Goal: Information Seeking & Learning: Learn about a topic

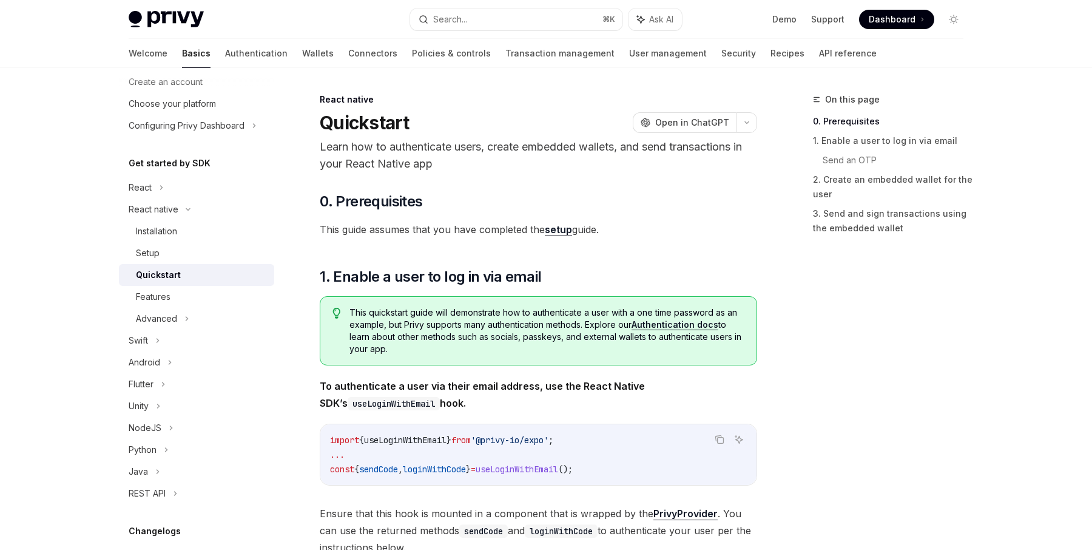
scroll to position [65, 0]
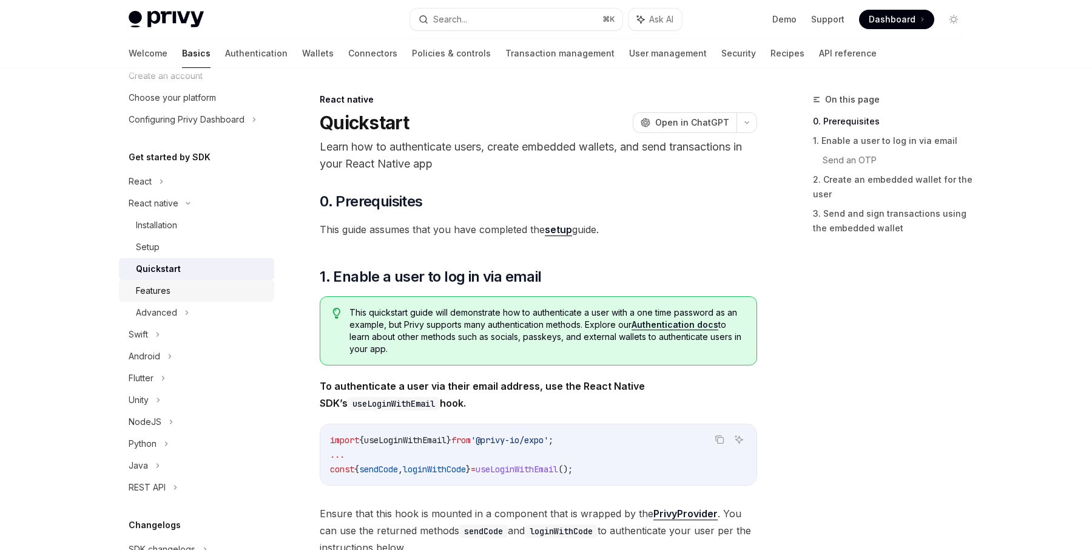
click at [166, 296] on div "Features" at bounding box center [153, 290] width 35 height 15
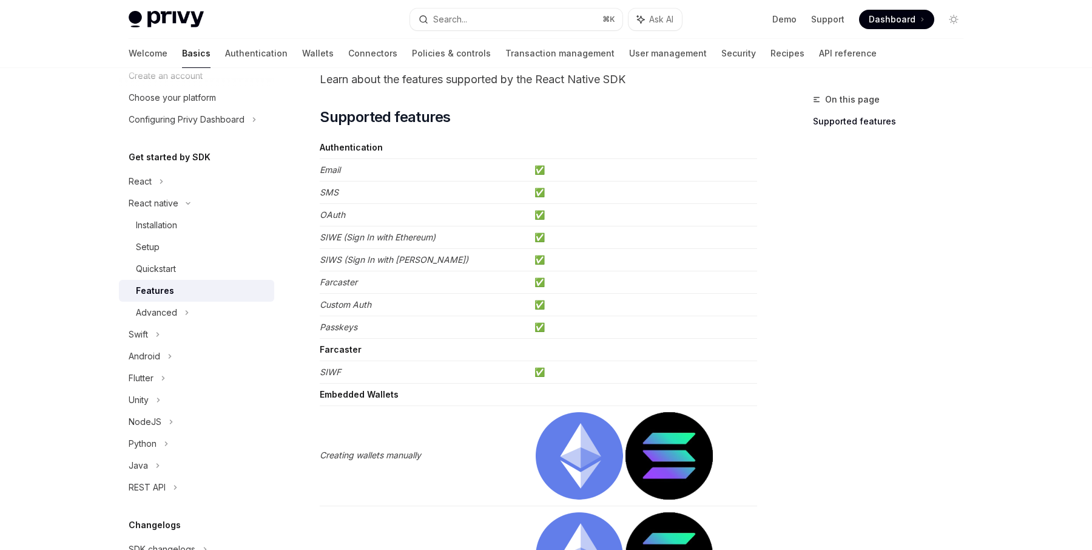
scroll to position [69, 0]
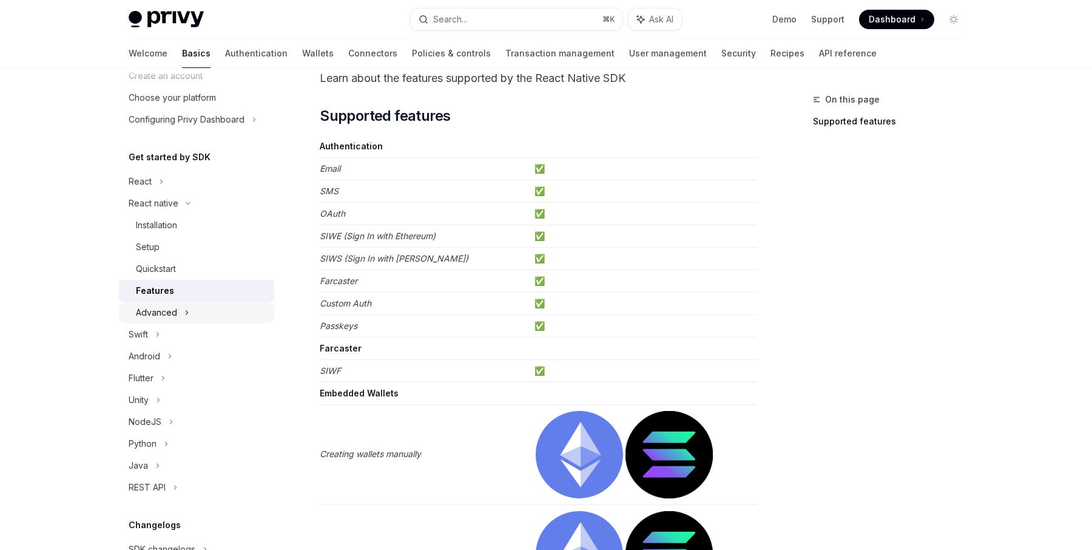
click at [165, 316] on div "Advanced" at bounding box center [156, 312] width 41 height 15
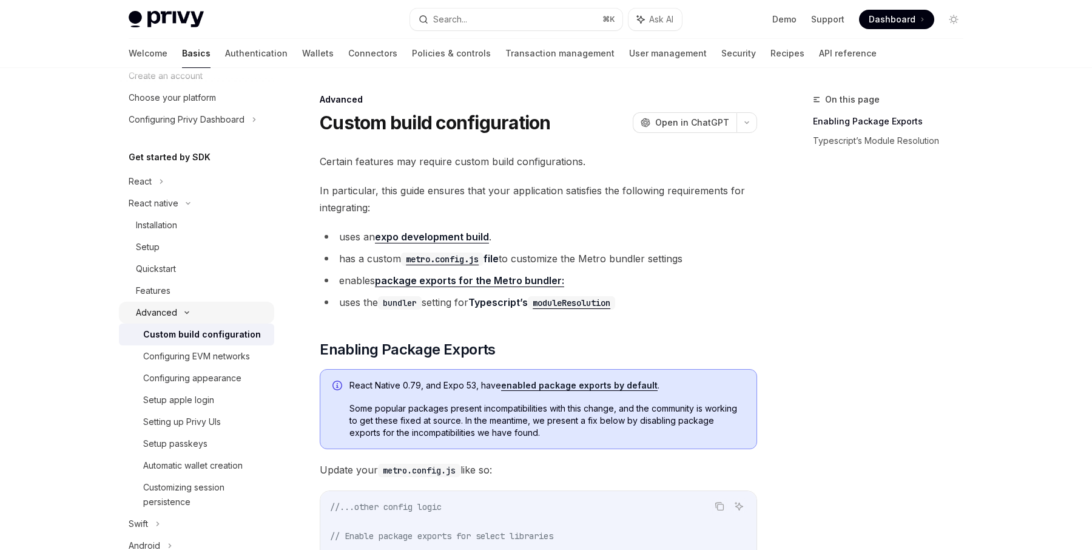
click at [166, 314] on div "Advanced" at bounding box center [156, 312] width 41 height 15
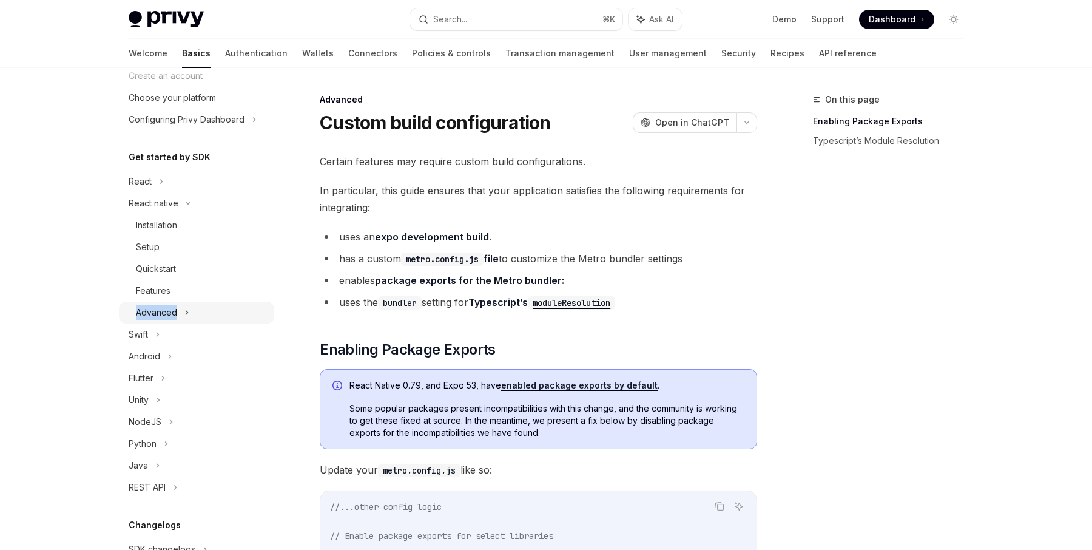
click at [166, 314] on div "Advanced" at bounding box center [156, 312] width 41 height 15
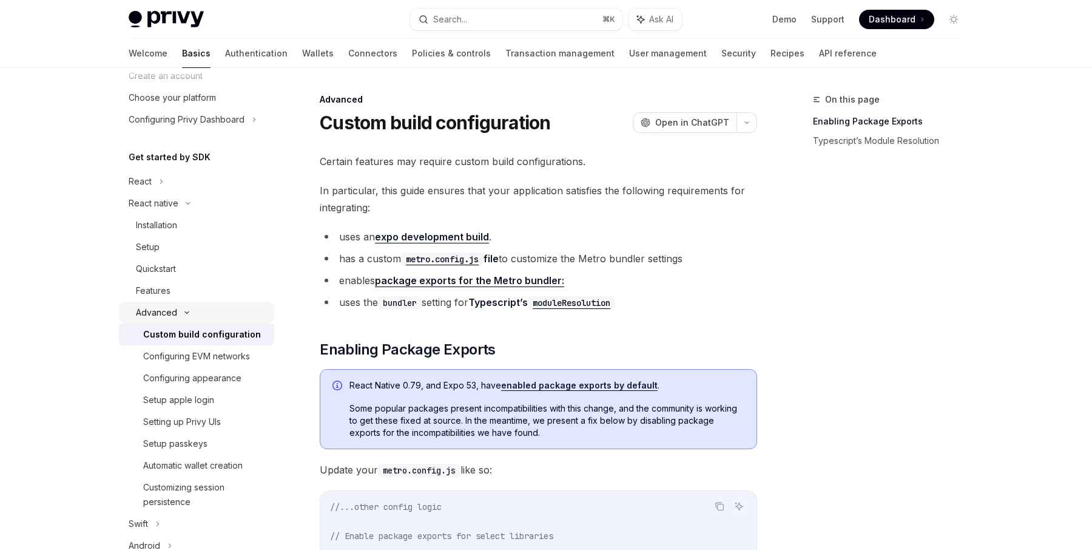
click at [167, 314] on div "Advanced" at bounding box center [156, 312] width 41 height 15
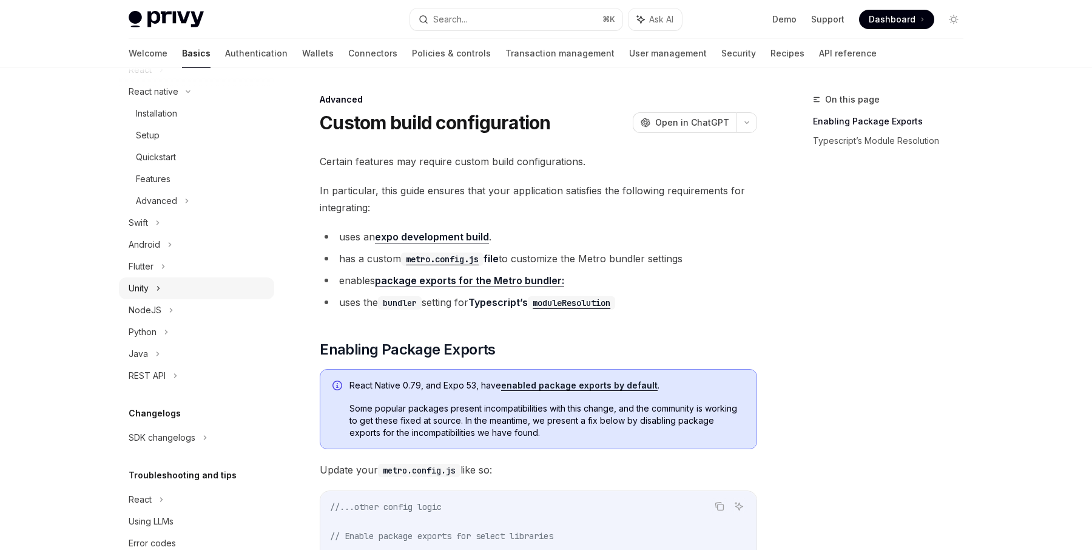
scroll to position [107, 0]
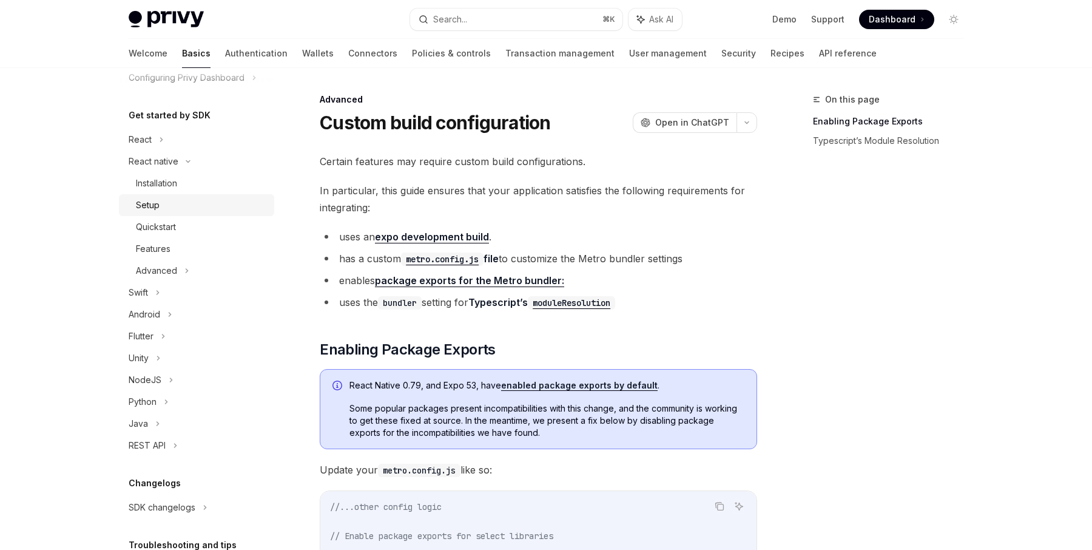
click at [169, 210] on div "Setup" at bounding box center [201, 205] width 131 height 15
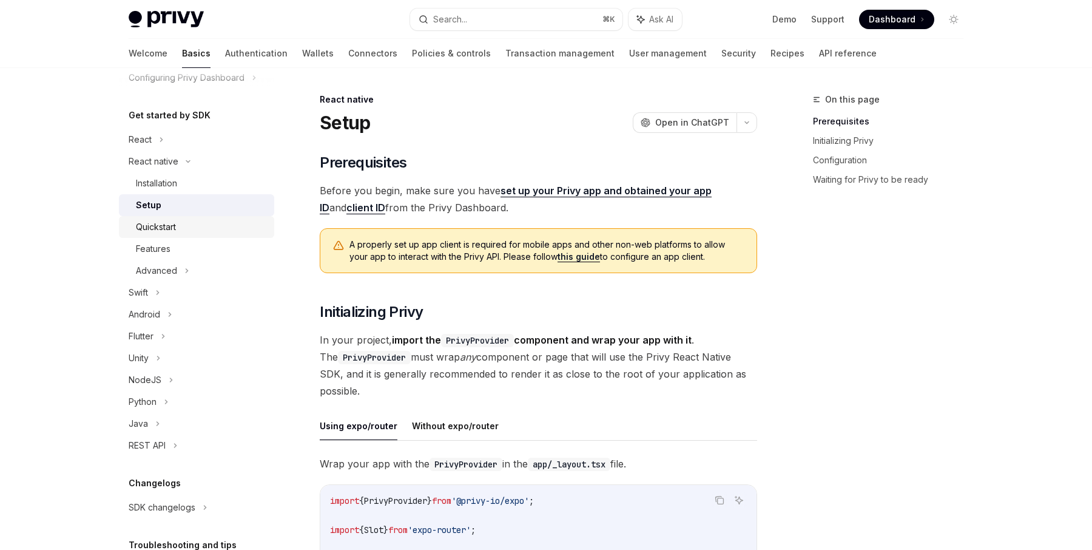
click at [169, 223] on div "Quickstart" at bounding box center [156, 227] width 40 height 15
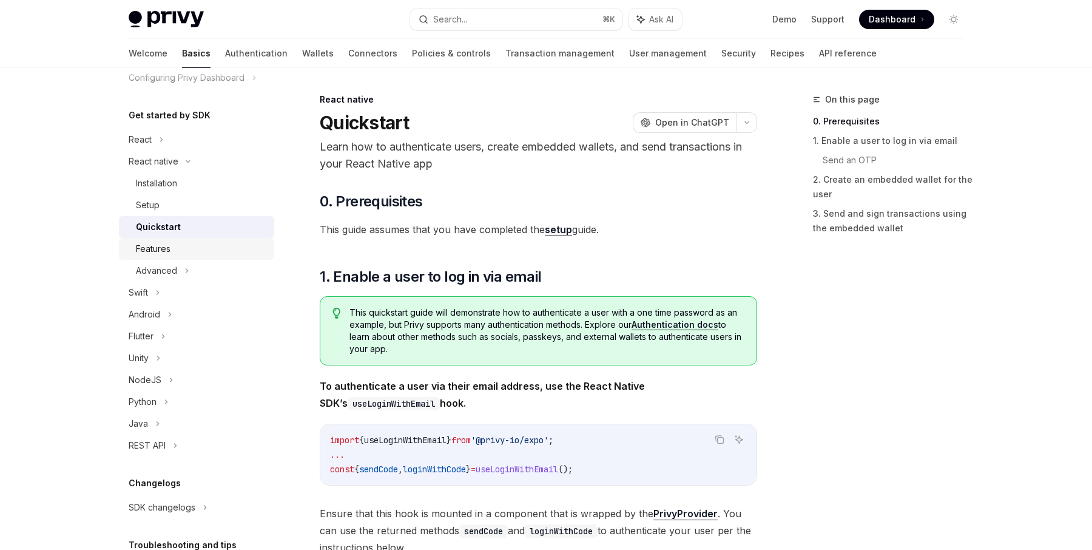
click at [169, 258] on link "Features" at bounding box center [196, 249] width 155 height 22
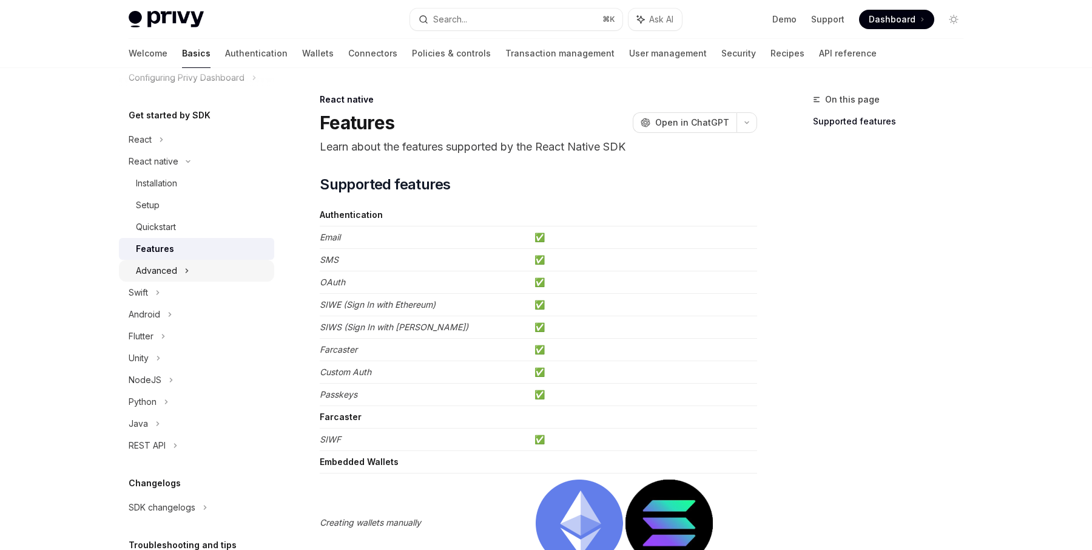
click at [167, 269] on div "Advanced" at bounding box center [156, 270] width 41 height 15
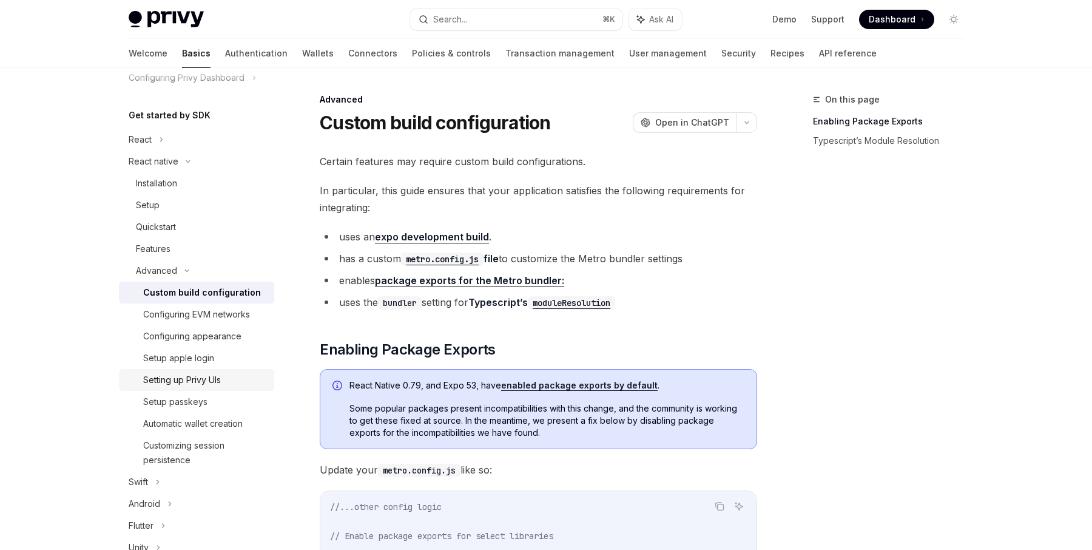
click at [215, 382] on div "Setting up Privy UIs" at bounding box center [182, 380] width 78 height 15
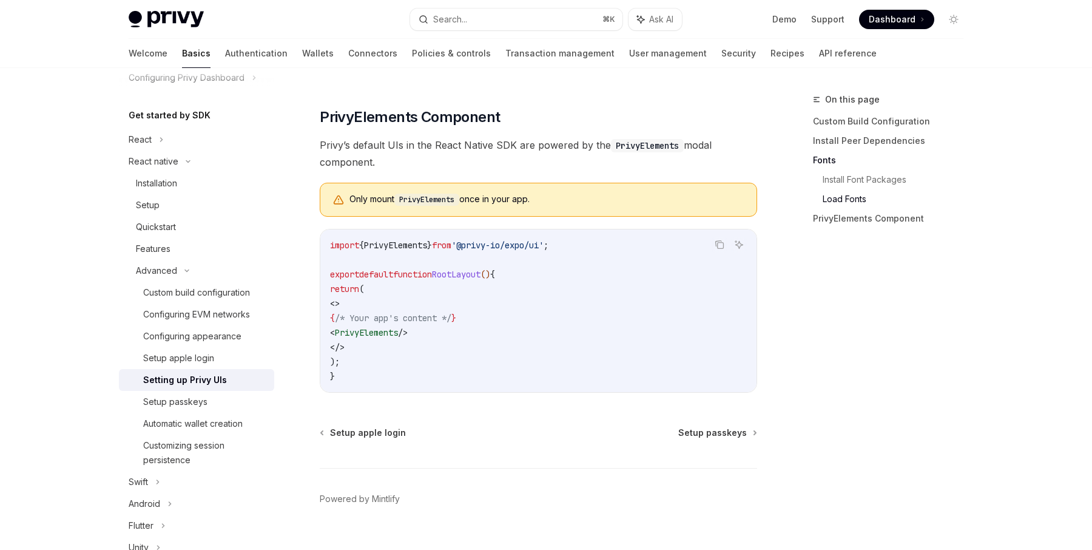
scroll to position [883, 0]
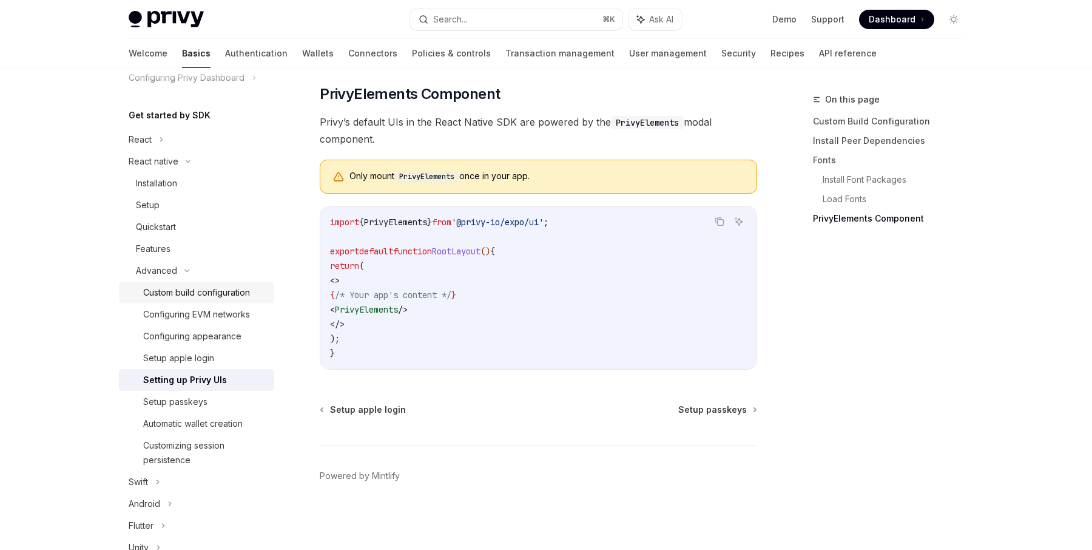
click at [207, 294] on div "Custom build configuration" at bounding box center [196, 292] width 107 height 15
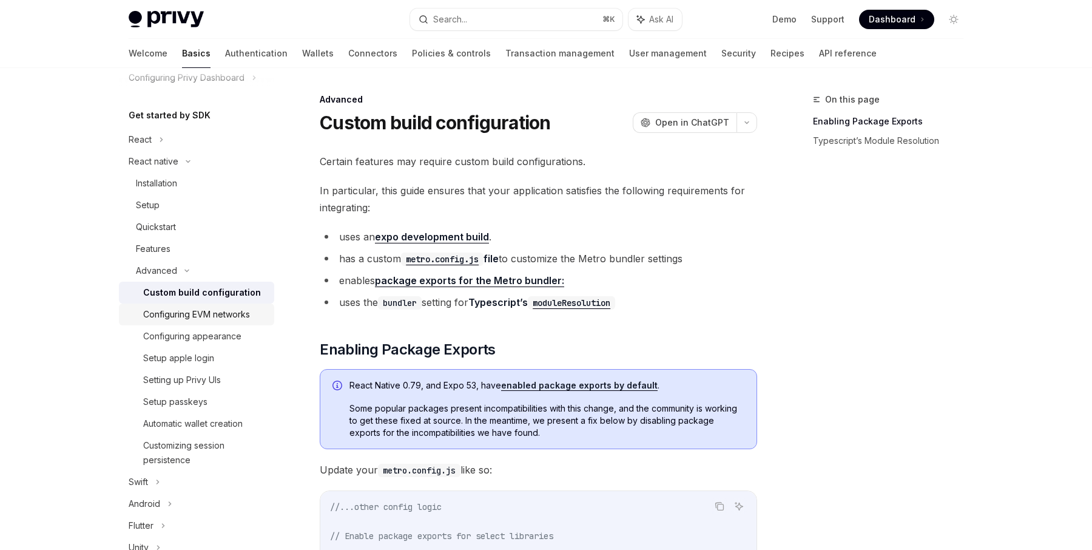
click at [208, 307] on div "Configuring EVM networks" at bounding box center [196, 314] width 107 height 15
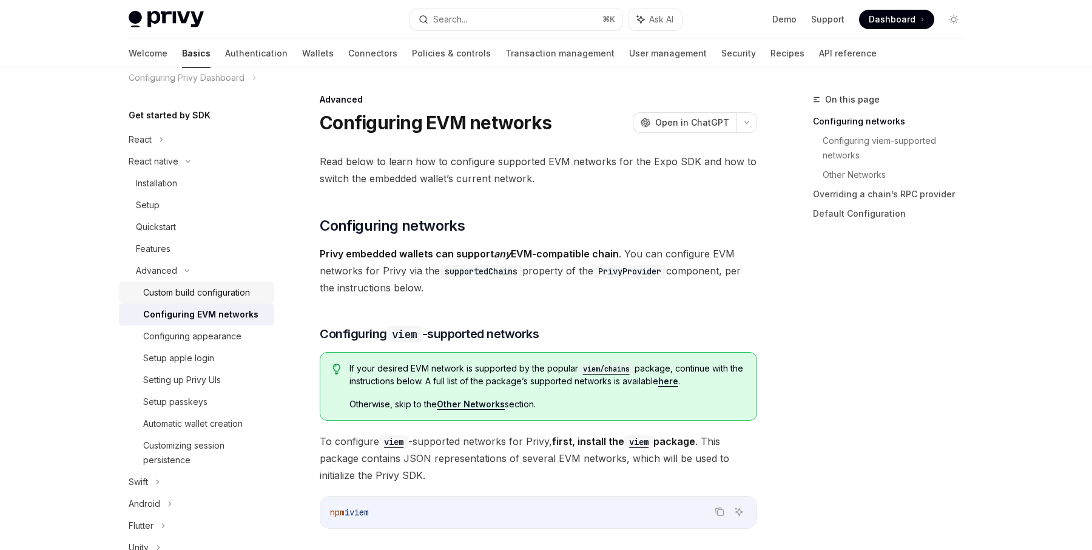
click at [192, 286] on div "Custom build configuration" at bounding box center [196, 292] width 107 height 15
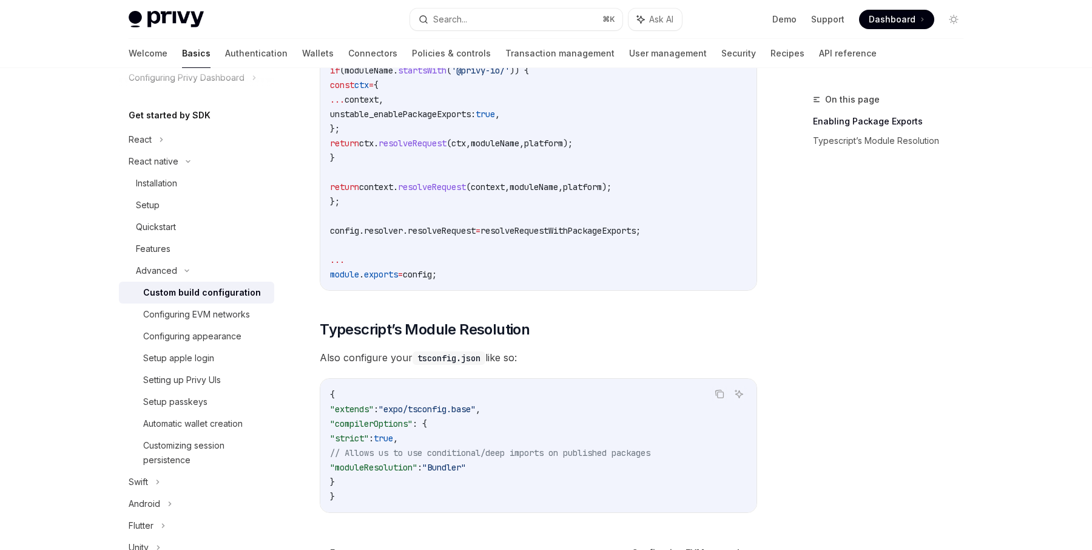
scroll to position [1079, 0]
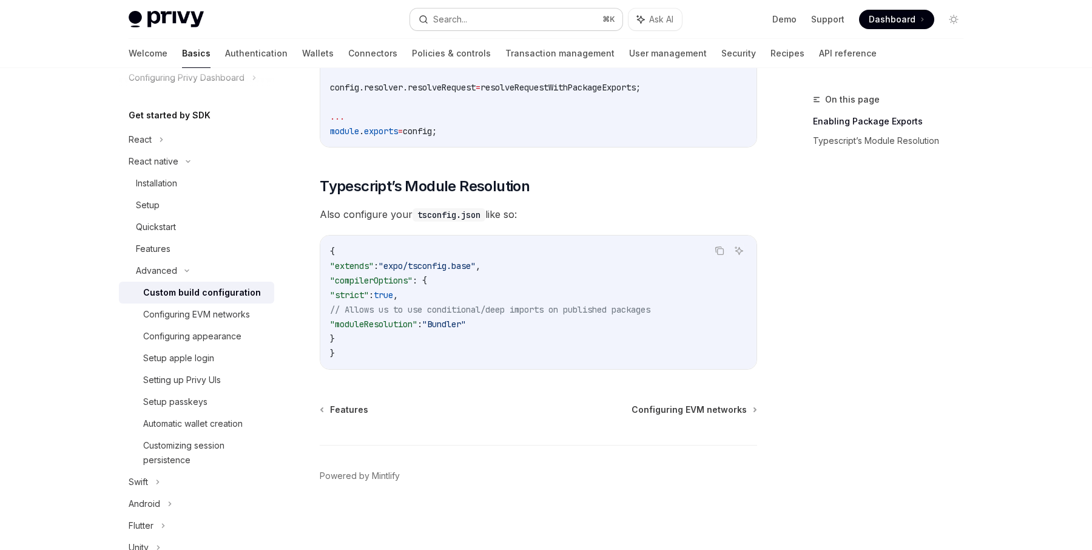
click at [477, 13] on button "Search... ⌘ K" at bounding box center [516, 19] width 212 height 22
type textarea "*"
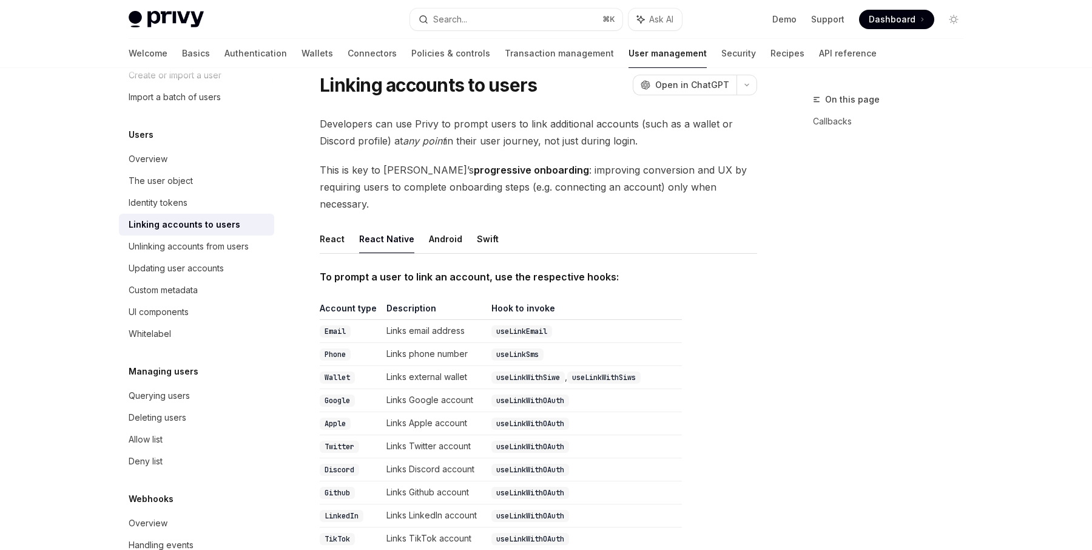
scroll to position [38, 0]
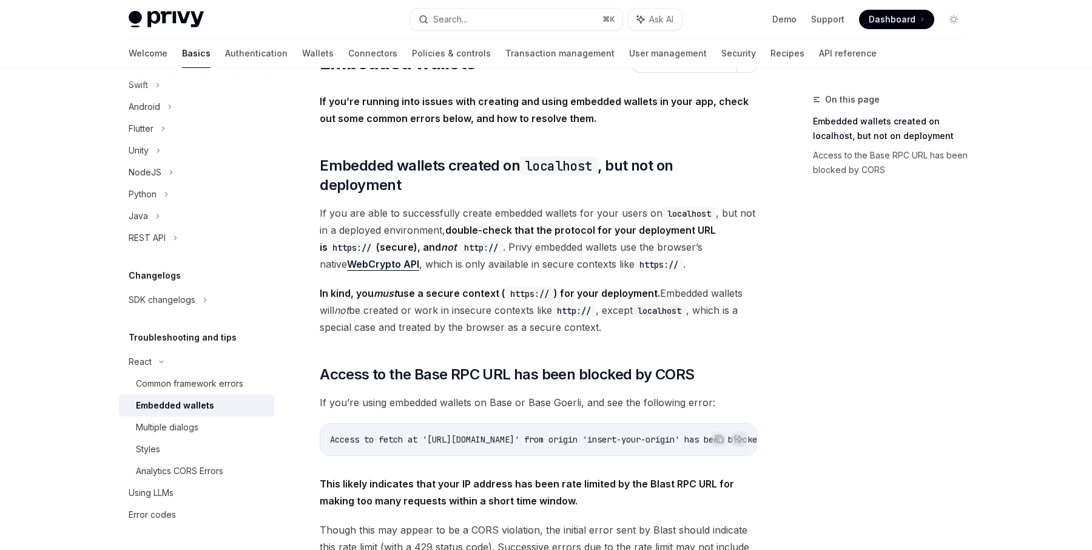
scroll to position [58, 0]
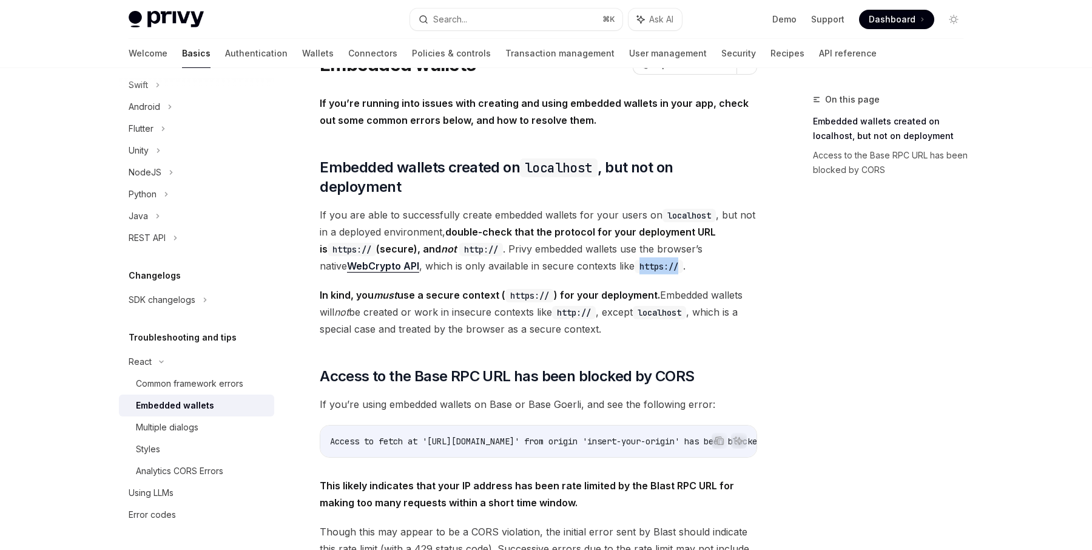
drag, startPoint x: 653, startPoint y: 246, endPoint x: 611, endPoint y: 246, distance: 41.9
click at [635, 260] on code "https://" at bounding box center [659, 266] width 49 height 13
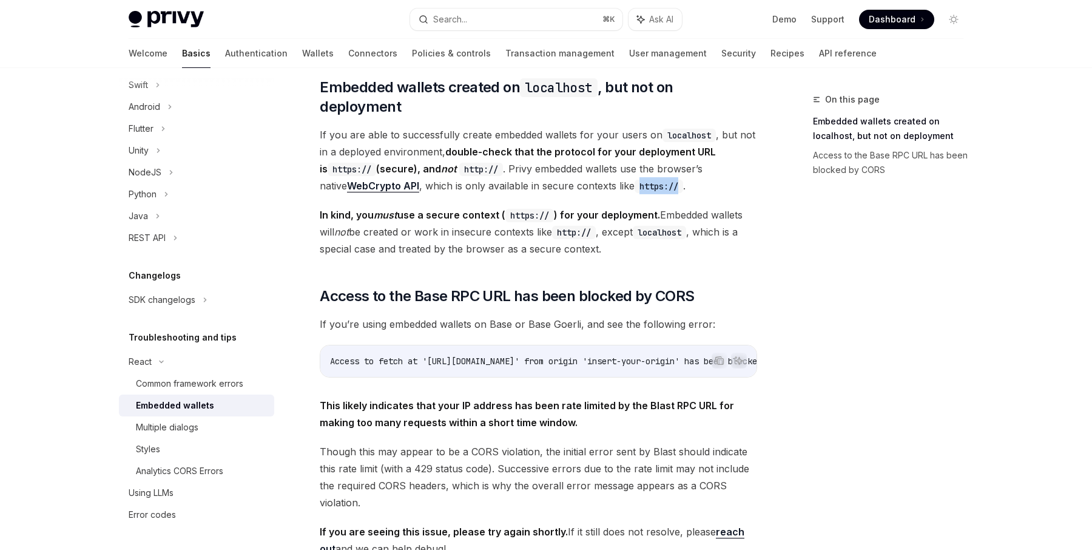
scroll to position [133, 0]
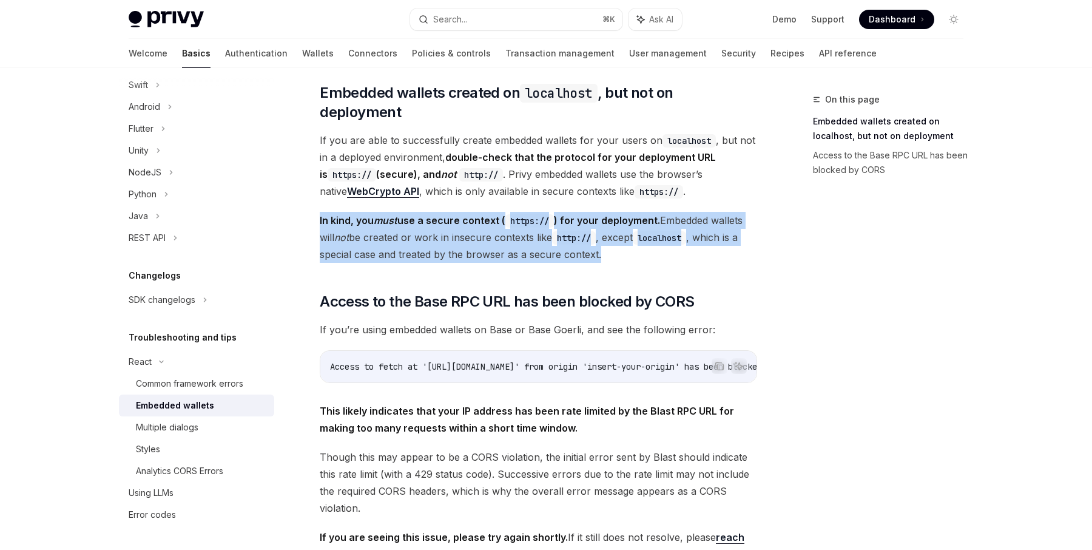
drag, startPoint x: 603, startPoint y: 227, endPoint x: 319, endPoint y: 197, distance: 286.2
click at [319, 197] on div "React Embedded wallets OpenAI Open in ChatGPT OpenAI Open in ChatGPT If you’re …" at bounding box center [425, 350] width 670 height 783
copy span "In kind, you must use a secure context ( https:// ) for your deployment. Embedd…"
